Goal: Task Accomplishment & Management: Manage account settings

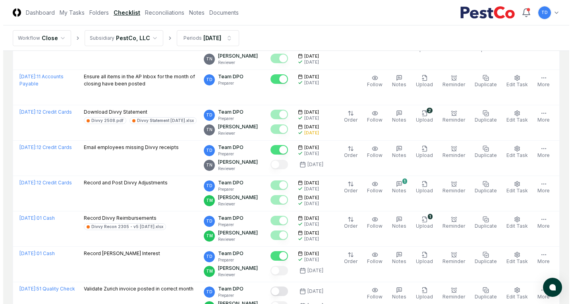
scroll to position [607, 0]
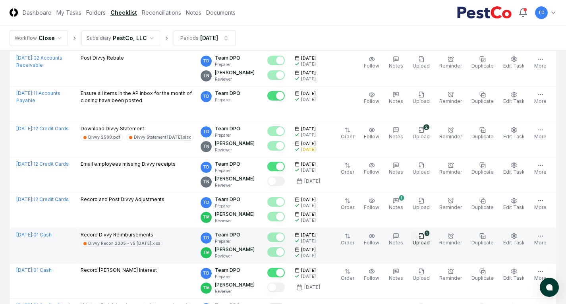
click at [423, 238] on icon "button" at bounding box center [421, 235] width 4 height 5
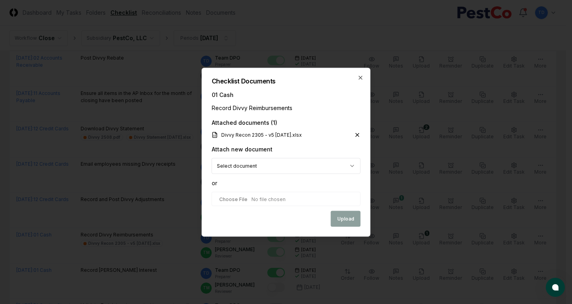
click at [357, 135] on icon at bounding box center [357, 134] width 3 height 3
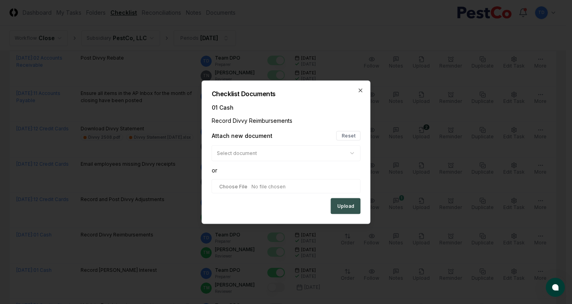
click at [340, 204] on button "Upload" at bounding box center [346, 206] width 30 height 16
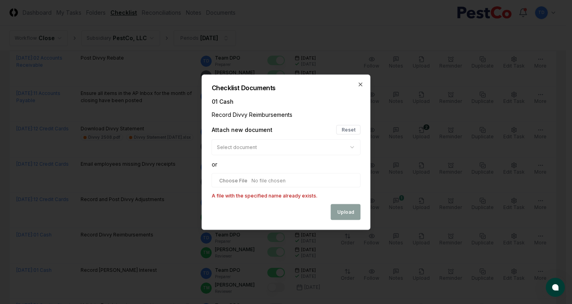
type input "**********"
click at [328, 193] on p "A file with the specified name already exists." at bounding box center [286, 195] width 149 height 7
click at [363, 81] on icon "button" at bounding box center [361, 84] width 6 height 6
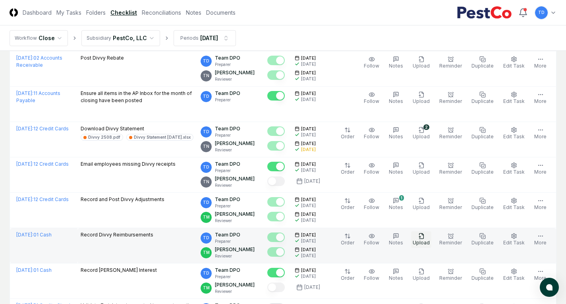
click at [425, 239] on icon "button" at bounding box center [421, 236] width 6 height 6
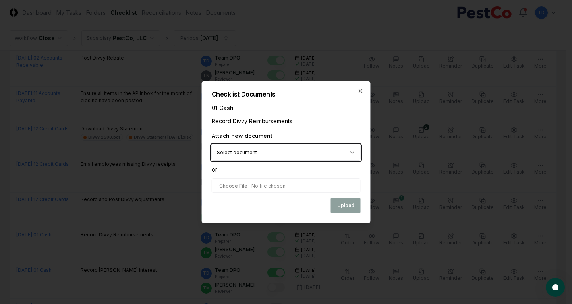
type input "**********"
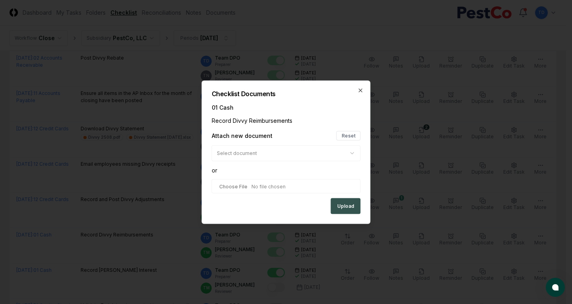
click at [351, 206] on button "Upload" at bounding box center [346, 206] width 30 height 16
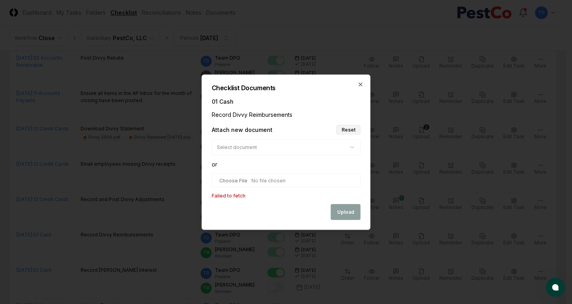
click at [348, 128] on button "Reset" at bounding box center [348, 130] width 24 height 10
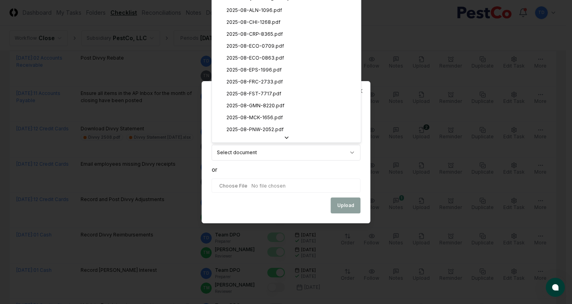
click at [349, 148] on body "CloseCore Dashboard My Tasks Folders Checklist Reconciliations Notes Documents …" at bounding box center [283, 16] width 566 height 1246
click at [284, 135] on icon at bounding box center [286, 138] width 6 height 6
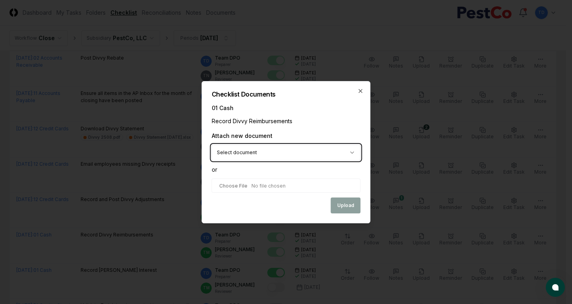
click at [304, 172] on body "CloseCore Dashboard My Tasks Folders Checklist Reconciliations Notes Documents …" at bounding box center [283, 16] width 566 height 1246
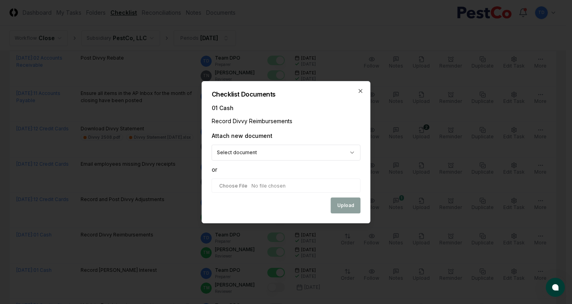
click at [273, 182] on input "file" at bounding box center [286, 185] width 149 height 14
type input "**********"
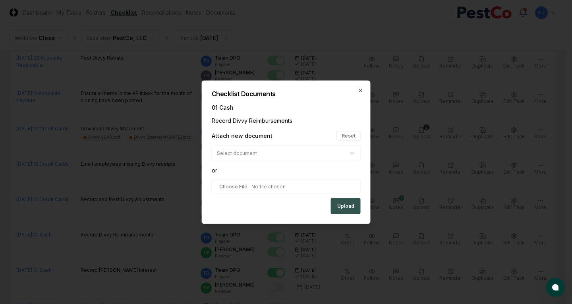
click at [338, 201] on button "Upload" at bounding box center [346, 206] width 30 height 16
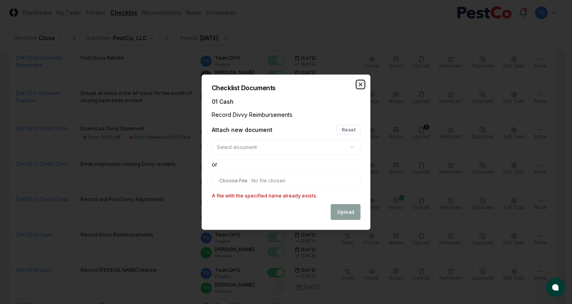
click at [359, 85] on icon "button" at bounding box center [361, 84] width 6 height 6
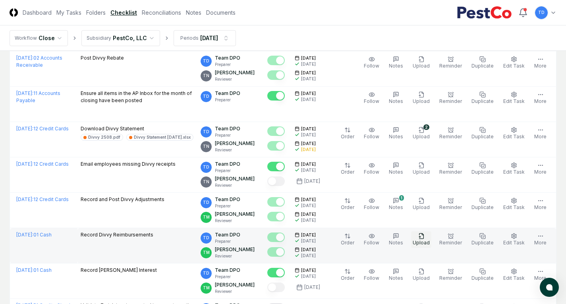
click at [427, 241] on span "Upload" at bounding box center [421, 243] width 17 height 6
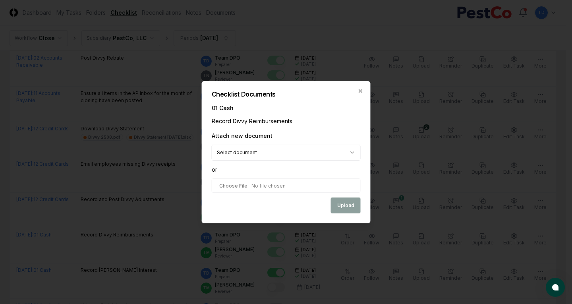
click at [299, 156] on body "CloseCore Dashboard My Tasks Folders Checklist Reconciliations Notes Documents …" at bounding box center [283, 16] width 566 height 1246
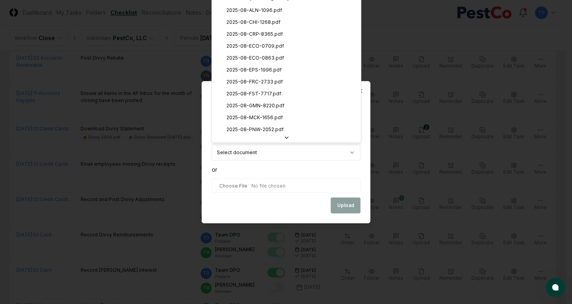
select select "**********"
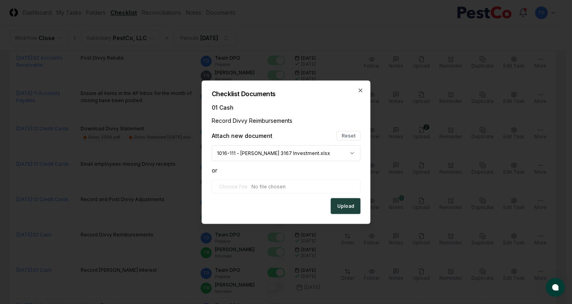
click at [313, 157] on body "CloseCore Dashboard My Tasks Folders Checklist Reconciliations Notes Documents …" at bounding box center [283, 16] width 566 height 1246
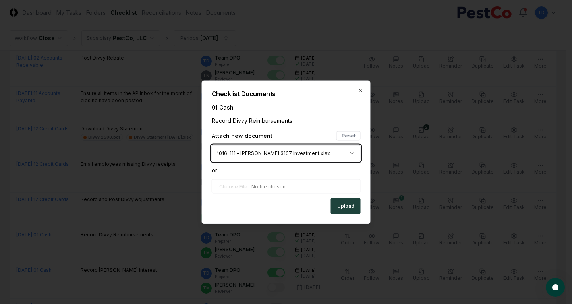
click at [317, 169] on body "CloseCore Dashboard My Tasks Folders Checklist Reconciliations Notes Documents …" at bounding box center [283, 16] width 566 height 1246
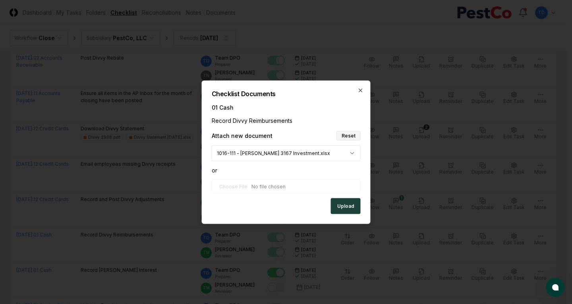
click at [350, 137] on button "Reset" at bounding box center [348, 136] width 24 height 10
select select
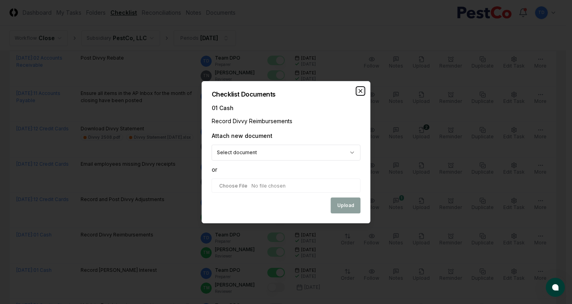
click at [361, 89] on icon "button" at bounding box center [361, 91] width 6 height 6
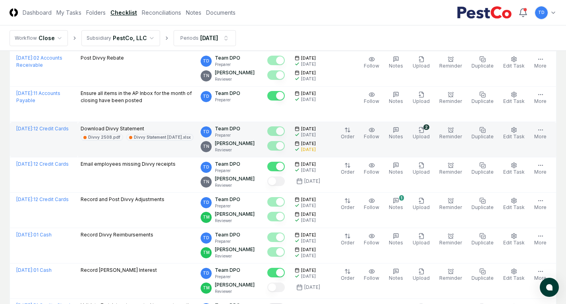
click at [552, 154] on td "Order Follow Notes 2 Upload Reminder Duplicate Edit Task More" at bounding box center [443, 139] width 227 height 35
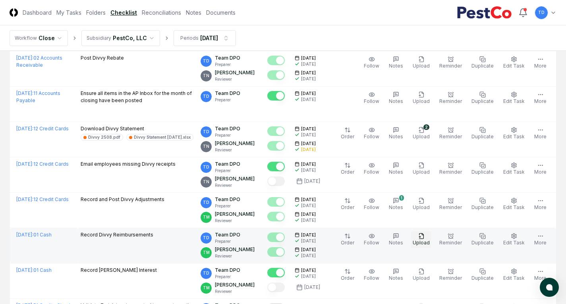
click at [423, 238] on icon "button" at bounding box center [421, 236] width 6 height 6
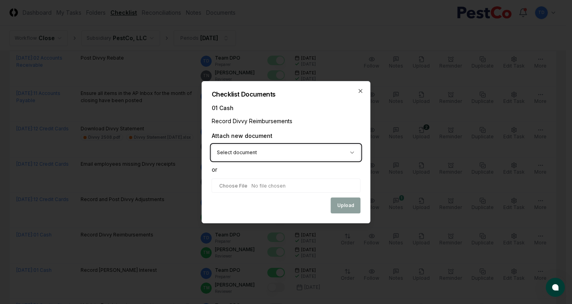
type input "**********"
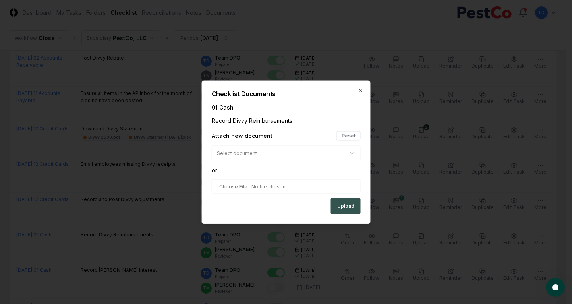
click at [335, 205] on button "Upload" at bounding box center [346, 206] width 30 height 16
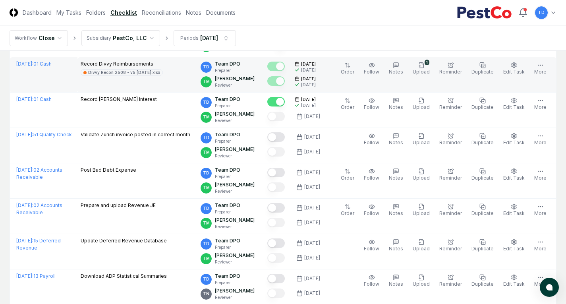
scroll to position [794, 0]
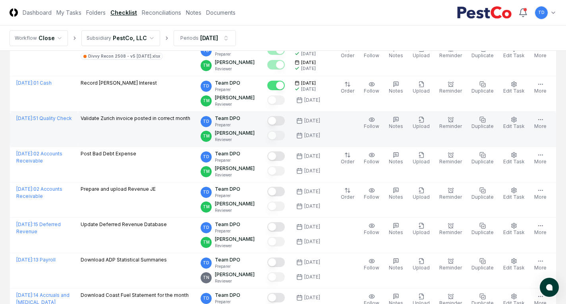
click at [285, 121] on button "Mark complete" at bounding box center [275, 121] width 17 height 10
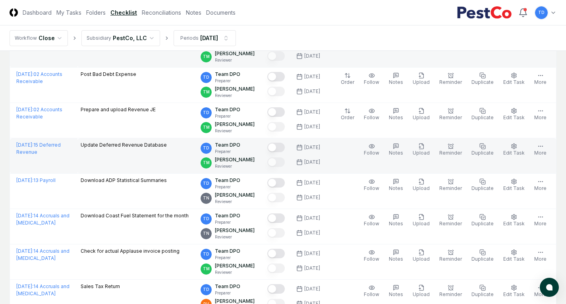
scroll to position [914, 0]
